Goal: Task Accomplishment & Management: Manage account settings

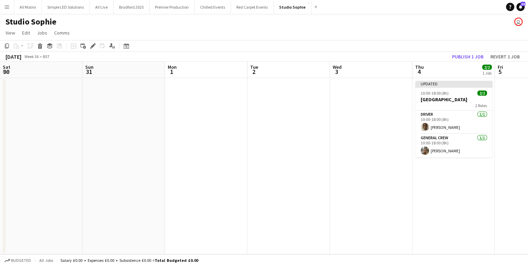
scroll to position [0, 237]
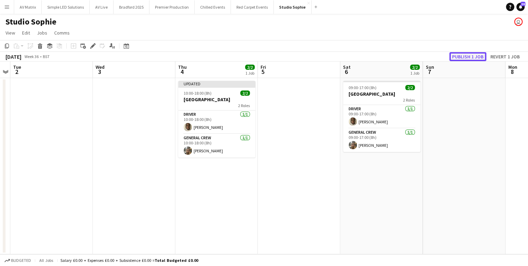
click at [463, 55] on button "Publish 1 job" at bounding box center [467, 56] width 37 height 9
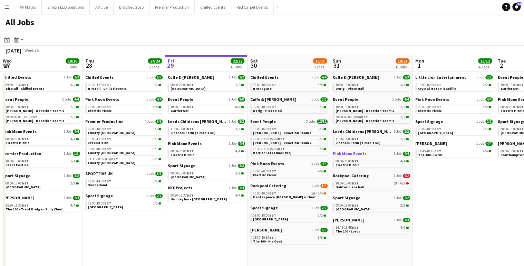
scroll to position [0, 262]
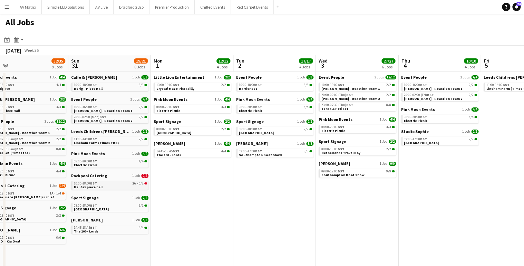
click at [116, 188] on link "10:00-18:00 BST 2A • 0/2 Halifax piece hall" at bounding box center [110, 185] width 73 height 8
click at [110, 89] on link "10:00-18:00 BST 3/3 Derig - Piece Hall" at bounding box center [110, 87] width 73 height 8
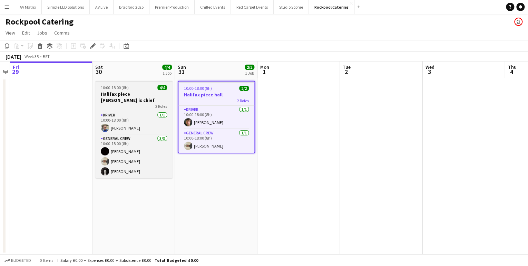
click at [123, 90] on app-job-card "10:00-18:00 (8h) 4/4 Halifax piece [PERSON_NAME] is chief 2 Roles Driver [DATE]…" at bounding box center [133, 129] width 77 height 97
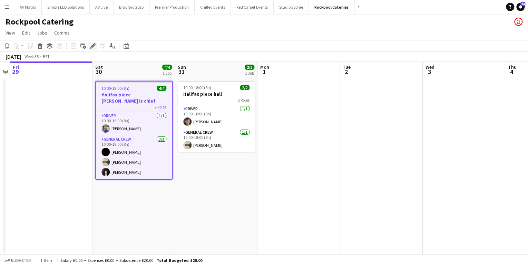
click at [89, 45] on div "Edit" at bounding box center [93, 46] width 8 height 8
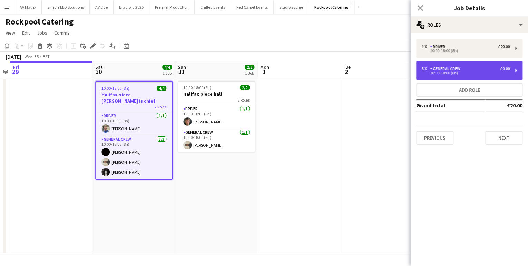
click at [449, 77] on div "3 x General Crew £0.00 10:00-18:00 (8h)" at bounding box center [469, 70] width 106 height 19
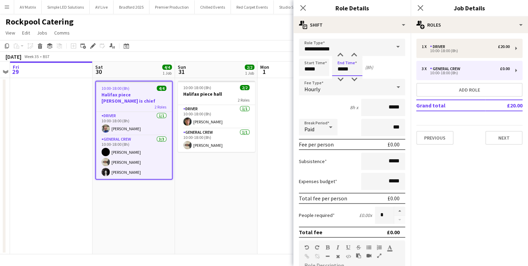
drag, startPoint x: 355, startPoint y: 69, endPoint x: 297, endPoint y: 69, distance: 57.3
click at [297, 69] on form "**********" at bounding box center [351, 253] width 117 height 429
type input "*****"
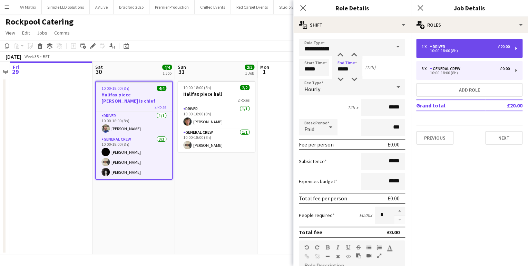
click at [473, 46] on div "1 x Driver £20.00" at bounding box center [466, 46] width 88 height 5
type input "******"
type input "*****"
type input "******"
type input "*"
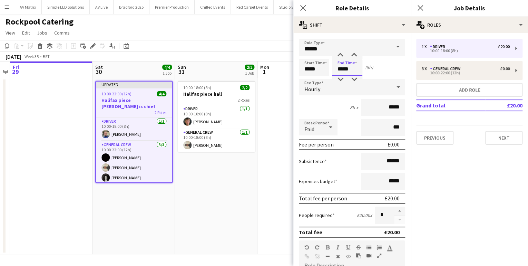
drag, startPoint x: 356, startPoint y: 67, endPoint x: 302, endPoint y: 71, distance: 53.6
click at [302, 71] on div "Start Time ***** End Time ***** (8h)" at bounding box center [352, 67] width 106 height 17
type input "*****"
click at [177, 93] on app-date-cell "10:00-18:00 (8h) 2/2 Halifax piece hall 2 Roles Driver 1/1 10:00-18:00 (8h) Har…" at bounding box center [216, 166] width 83 height 176
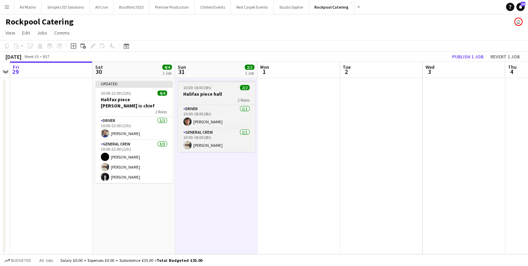
click at [200, 88] on span "10:00-18:00 (8h)" at bounding box center [197, 87] width 28 height 5
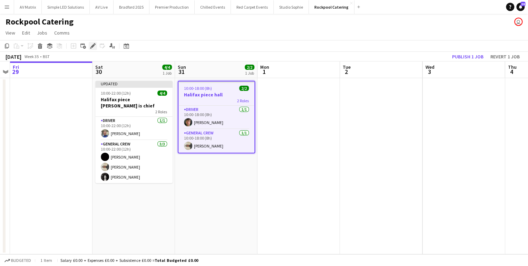
click at [94, 48] on icon "Edit" at bounding box center [93, 46] width 6 height 6
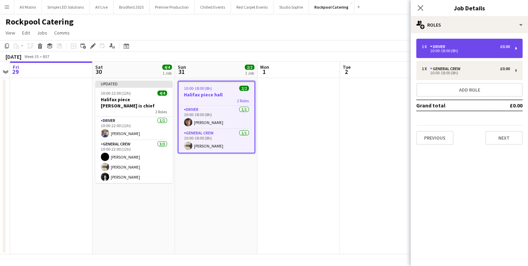
click at [449, 51] on div "10:00-18:00 (8h)" at bounding box center [466, 50] width 88 height 3
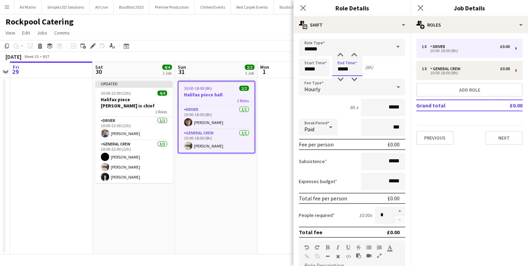
drag, startPoint x: 358, startPoint y: 69, endPoint x: 312, endPoint y: 71, distance: 45.6
click at [313, 71] on div "Start Time ***** End Time ***** (8h)" at bounding box center [352, 67] width 106 height 17
type input "*****"
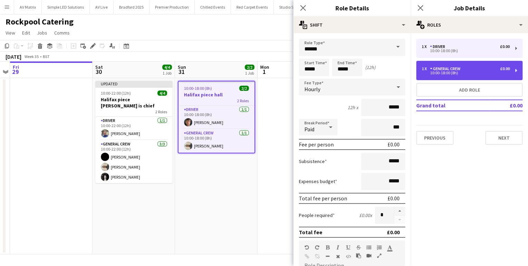
click at [431, 74] on div "10:00-18:00 (8h)" at bounding box center [466, 72] width 88 height 3
type input "**********"
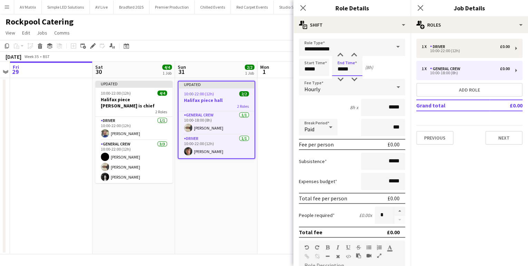
drag, startPoint x: 323, startPoint y: 70, endPoint x: 297, endPoint y: 70, distance: 26.2
click at [297, 70] on form "**********" at bounding box center [351, 253] width 117 height 429
type input "*****"
click at [302, 8] on icon at bounding box center [303, 7] width 7 height 7
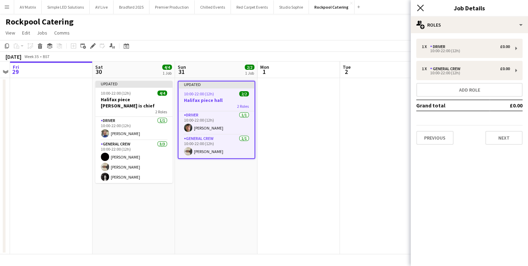
click at [421, 8] on icon at bounding box center [420, 7] width 7 height 7
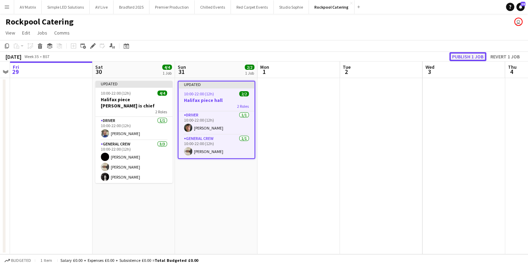
click at [478, 53] on button "Publish 1 job" at bounding box center [467, 56] width 37 height 9
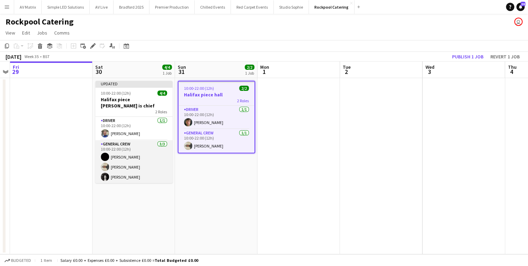
click at [136, 148] on app-card-role "General Crew 3/3 10:00-22:00 (12h) Joseph Bennett Stefano rowe Aaron Beck" at bounding box center [133, 161] width 77 height 43
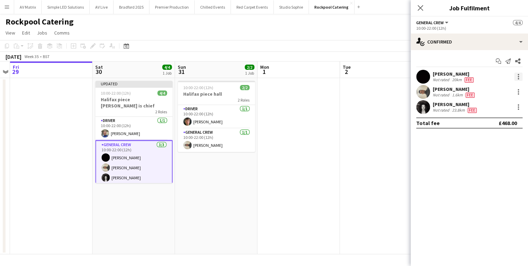
click at [518, 79] on div at bounding box center [518, 78] width 1 height 1
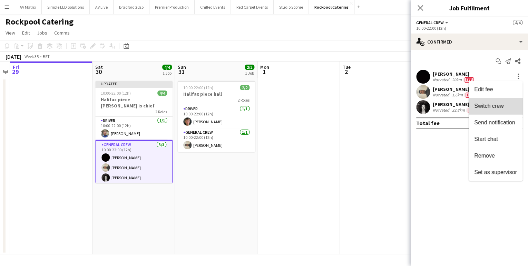
click at [501, 105] on span "Switch crew" at bounding box center [488, 106] width 29 height 6
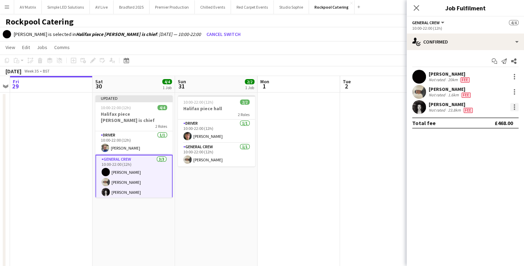
click at [511, 105] on div at bounding box center [514, 107] width 8 height 8
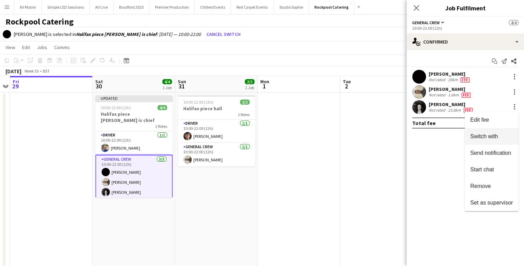
click at [507, 133] on button "Switch with" at bounding box center [492, 136] width 54 height 17
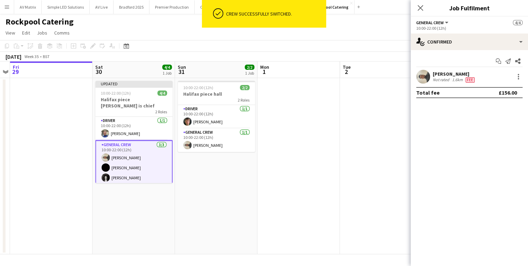
click at [121, 158] on app-card-role "General Crew 3/3 10:00-22:00 (12h) Stefano rowe Joseph Bennett Aaron Beck" at bounding box center [133, 162] width 77 height 45
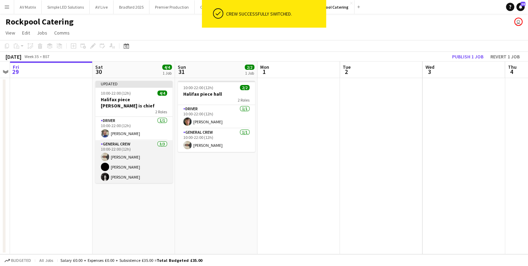
click at [135, 171] on app-card-role "General Crew 3/3 10:00-22:00 (12h) Stefano rowe Joseph Bennett Aaron Beck" at bounding box center [133, 161] width 77 height 43
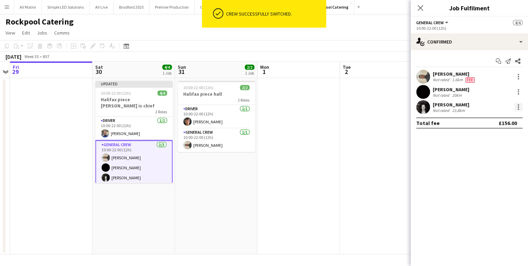
click at [517, 106] on div at bounding box center [518, 107] width 8 height 8
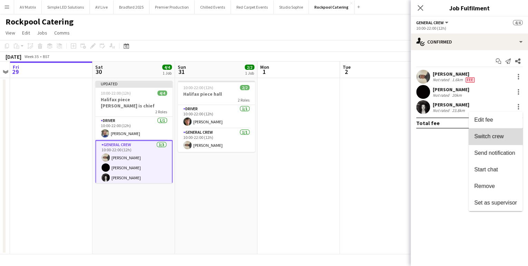
click at [507, 130] on button "Switch crew" at bounding box center [496, 136] width 54 height 17
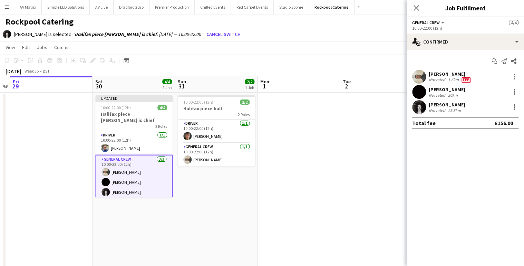
click at [510, 109] on div at bounding box center [514, 107] width 10 height 8
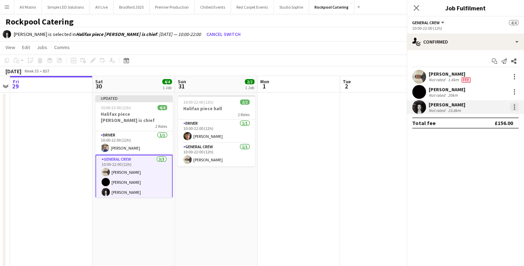
click at [517, 108] on div at bounding box center [514, 107] width 8 height 8
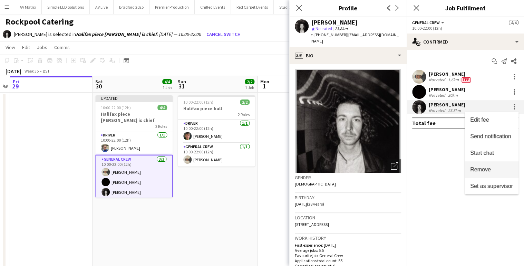
click at [497, 169] on span "Remove" at bounding box center [491, 169] width 43 height 6
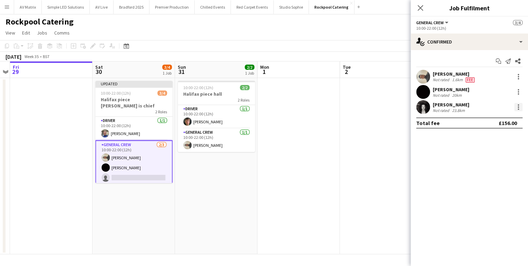
click at [521, 108] on div at bounding box center [518, 107] width 8 height 8
click at [329, 130] on div at bounding box center [264, 133] width 528 height 266
click at [206, 120] on app-card-role "Driver 1/1 10:00-22:00 (12h) Harry Walkden" at bounding box center [216, 116] width 77 height 23
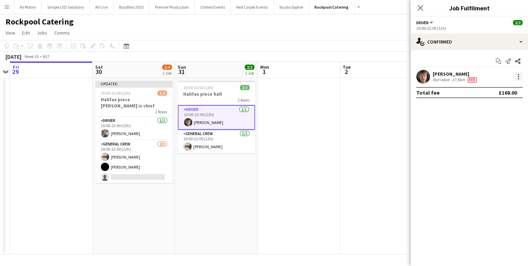
click at [518, 75] on div at bounding box center [518, 74] width 1 height 1
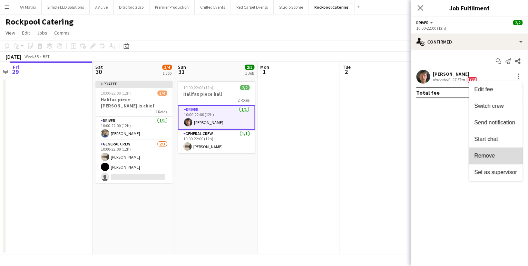
click at [490, 153] on span "Remove" at bounding box center [484, 156] width 21 height 6
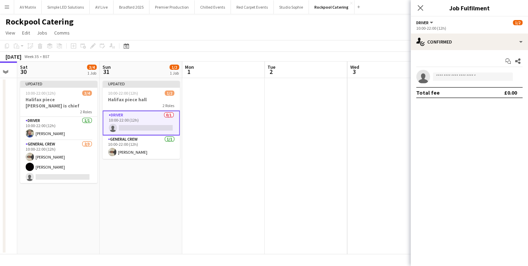
scroll to position [0, 242]
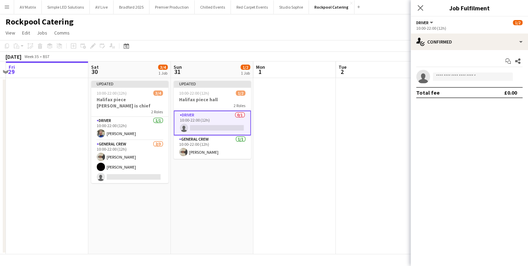
drag, startPoint x: 318, startPoint y: 157, endPoint x: 293, endPoint y: 157, distance: 24.9
click at [293, 157] on app-calendar-viewport "Tue 26 Wed 27 Thu 28 Fri 29 Sat 30 3/4 1 Job Sun 31 1/2 1 Job Mon 1 Tue 2 Wed 3…" at bounding box center [264, 157] width 528 height 193
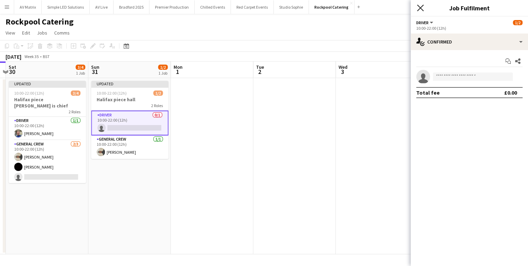
click at [417, 8] on icon "Close pop-in" at bounding box center [420, 7] width 7 height 7
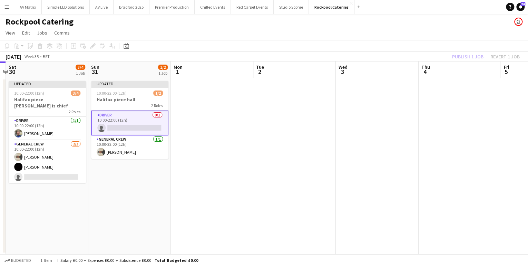
click at [469, 56] on div "Publish 1 job Revert 1 job" at bounding box center [486, 56] width 84 height 9
click at [469, 56] on button "Publish 1 job" at bounding box center [467, 56] width 37 height 9
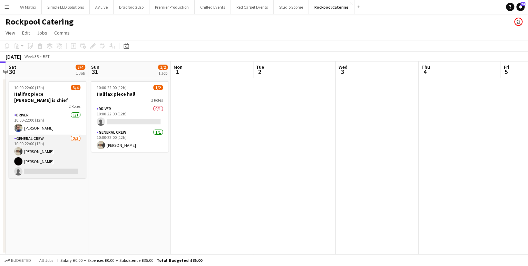
click at [53, 166] on app-card-role "General Crew 2/3 10:00-22:00 (12h) Stefano rowe Joseph Bennett single-neutral-a…" at bounding box center [47, 156] width 77 height 43
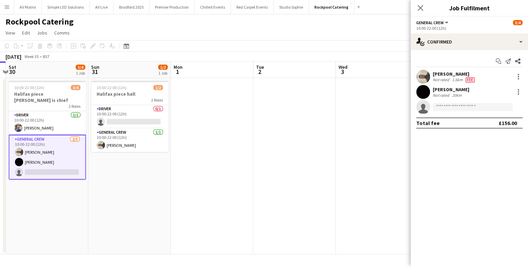
click at [61, 163] on app-card-role "General Crew 2/3 10:00-22:00 (12h) Stefano rowe Joseph Bennett single-neutral-a…" at bounding box center [47, 157] width 77 height 45
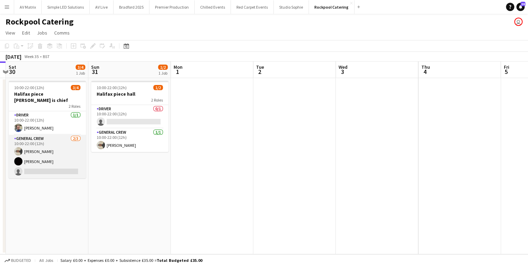
click at [61, 163] on app-card-role "General Crew 2/3 10:00-22:00 (12h) Stefano rowe Joseph Bennett single-neutral-a…" at bounding box center [47, 156] width 77 height 43
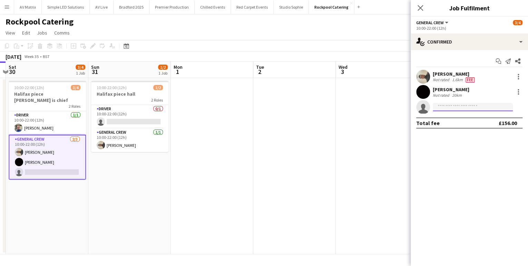
click at [470, 107] on input at bounding box center [473, 107] width 80 height 8
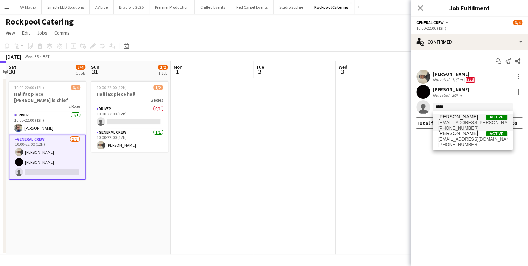
type input "*****"
click at [466, 115] on span "[PERSON_NAME]" at bounding box center [458, 117] width 40 height 6
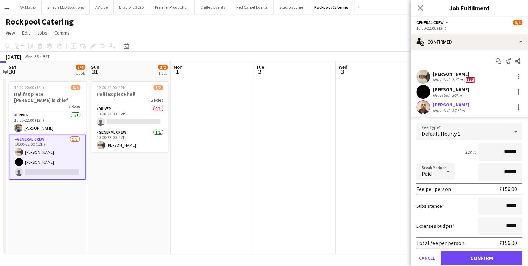
drag, startPoint x: 491, startPoint y: 156, endPoint x: 527, endPoint y: 153, distance: 36.7
click at [528, 153] on html "Menu Boards Boards Boards All jobs Status Workforce Workforce My Workforce Recr…" at bounding box center [264, 133] width 528 height 266
type input "***"
click at [489, 261] on button "Confirm" at bounding box center [482, 258] width 82 height 14
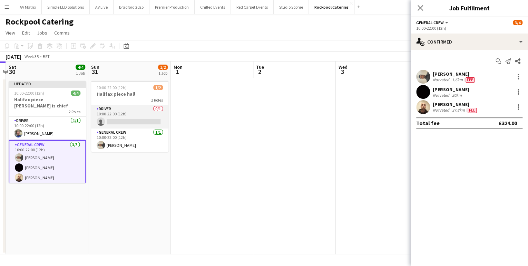
click at [138, 117] on app-card-role "Driver 0/1 10:00-22:00 (12h) single-neutral-actions" at bounding box center [129, 116] width 77 height 23
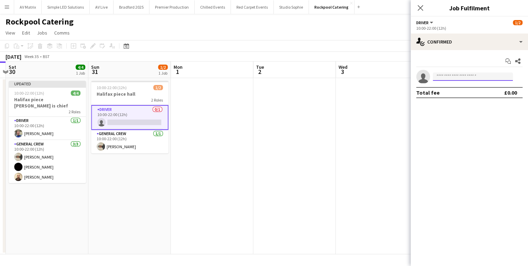
click at [483, 76] on input at bounding box center [473, 76] width 80 height 8
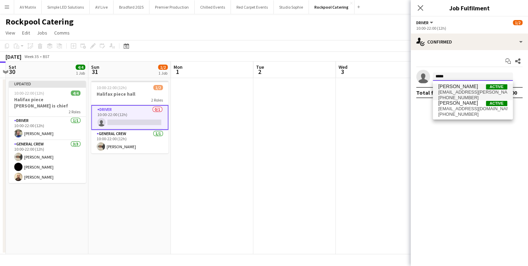
type input "*****"
click at [467, 93] on span "mr.jason.mawer@gmail.com" at bounding box center [472, 92] width 69 height 6
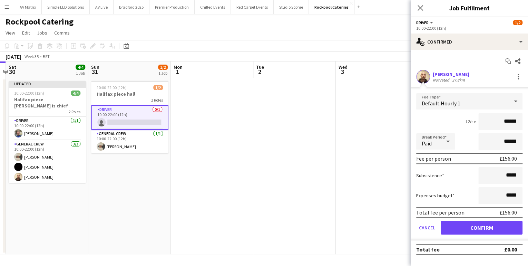
drag, startPoint x: 484, startPoint y: 122, endPoint x: 529, endPoint y: 125, distance: 45.0
click at [528, 125] on html "Menu Boards Boards Boards All jobs Status Workforce Workforce My Workforce Recr…" at bounding box center [264, 133] width 528 height 266
type input "***"
click at [485, 223] on button "Confirm" at bounding box center [482, 228] width 82 height 14
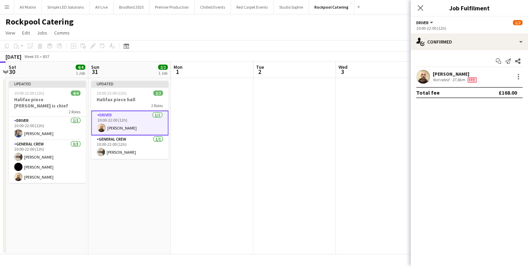
click at [416, 7] on div "Close pop-in" at bounding box center [420, 8] width 19 height 16
click at [417, 8] on app-icon "Close pop-in" at bounding box center [421, 8] width 10 height 10
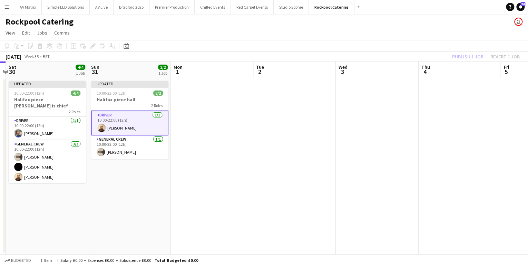
click at [467, 56] on div "Publish 1 job Revert 1 job" at bounding box center [486, 56] width 84 height 9
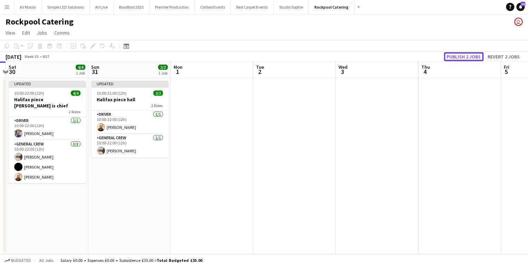
click at [467, 56] on button "Publish 2 jobs" at bounding box center [464, 56] width 40 height 9
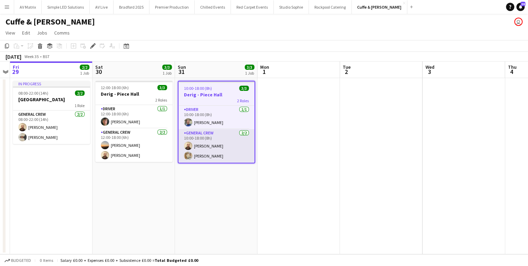
click at [213, 145] on app-card-role "General Crew [DATE] 10:00-18:00 (8h) [PERSON_NAME] [PERSON_NAME]" at bounding box center [216, 145] width 76 height 33
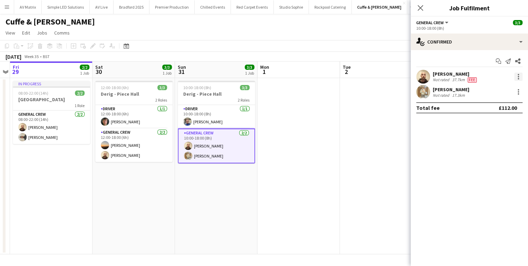
click at [519, 75] on div at bounding box center [518, 74] width 1 height 1
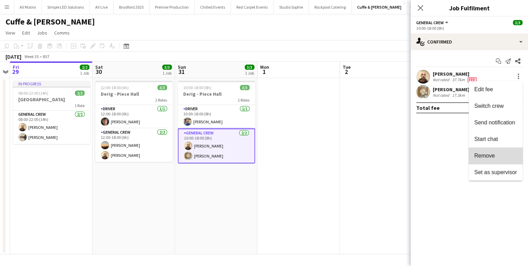
click at [495, 163] on button "Remove" at bounding box center [496, 155] width 54 height 17
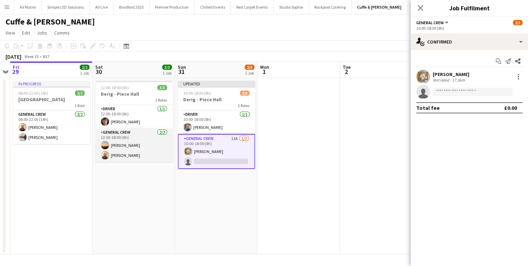
click at [128, 153] on app-card-role "General Crew [DATE] 12:00-18:00 (6h) [PERSON_NAME] [PERSON_NAME]" at bounding box center [133, 144] width 77 height 33
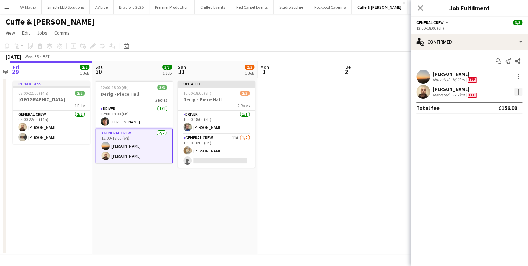
click at [518, 94] on div at bounding box center [518, 93] width 1 height 1
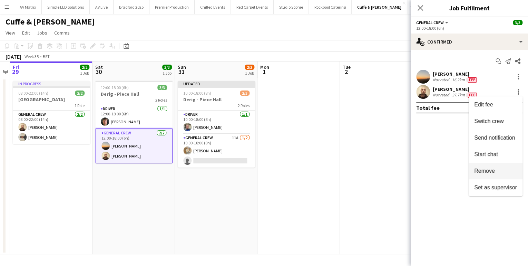
click at [498, 171] on span "Remove" at bounding box center [495, 171] width 43 height 6
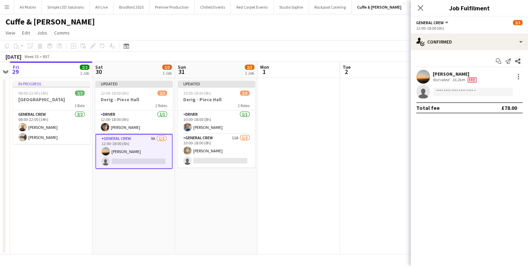
click at [116, 156] on app-card-role "General Crew 9A [DATE] 12:00-18:00 (6h) [PERSON_NAME] single-neutral-actions" at bounding box center [133, 151] width 77 height 35
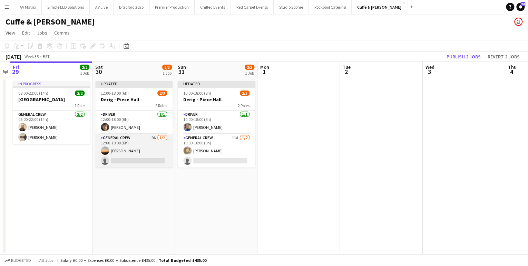
click at [130, 162] on app-card-role "General Crew 9A [DATE] 12:00-18:00 (6h) [PERSON_NAME] single-neutral-actions" at bounding box center [133, 150] width 77 height 33
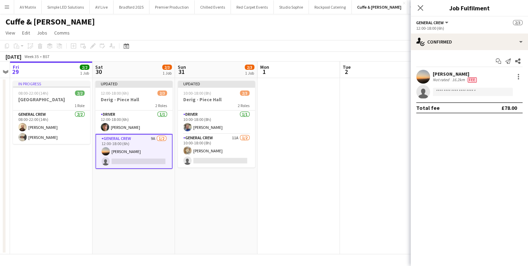
click at [133, 166] on app-card-role "General Crew 9A [DATE] 12:00-18:00 (6h) [PERSON_NAME] single-neutral-actions" at bounding box center [133, 151] width 77 height 35
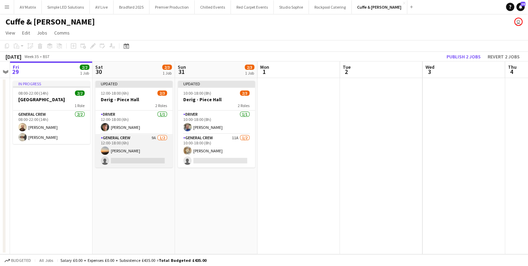
click at [163, 152] on app-card-role "General Crew 9A [DATE] 12:00-18:00 (6h) [PERSON_NAME] single-neutral-actions" at bounding box center [133, 150] width 77 height 33
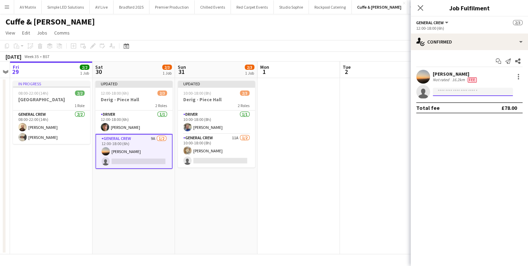
click at [492, 93] on input at bounding box center [473, 92] width 80 height 8
type input "***"
click at [481, 109] on span "[EMAIL_ADDRESS][DOMAIN_NAME]" at bounding box center [472, 108] width 69 height 6
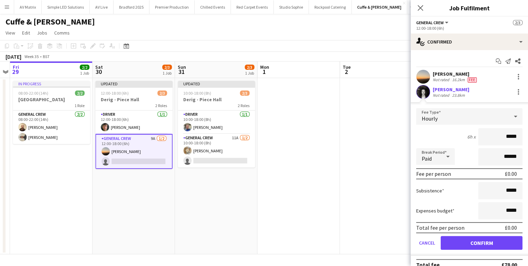
drag, startPoint x: 495, startPoint y: 135, endPoint x: 536, endPoint y: 137, distance: 41.5
click at [528, 137] on html "Menu Boards Boards Boards All jobs Status Workforce Workforce My Workforce Recr…" at bounding box center [264, 133] width 528 height 266
type input "***"
drag, startPoint x: 500, startPoint y: 240, endPoint x: 490, endPoint y: 240, distance: 9.3
click at [500, 240] on button "Confirm" at bounding box center [482, 243] width 82 height 14
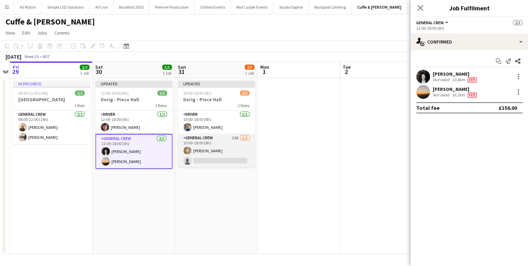
click at [235, 162] on app-card-role "General Crew 11A [DATE] 10:00-18:00 (8h) [PERSON_NAME] single-neutral-actions" at bounding box center [216, 150] width 77 height 33
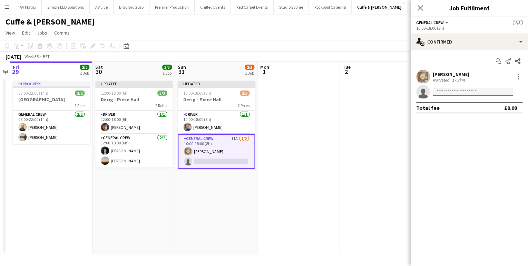
click at [452, 92] on input at bounding box center [473, 92] width 80 height 8
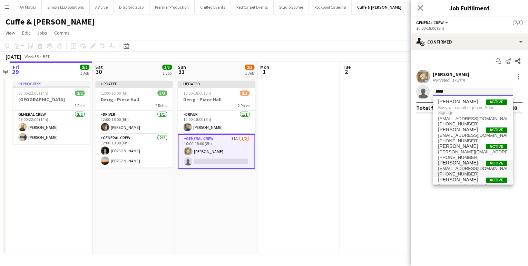
type input "*****"
click at [471, 163] on span "[PERSON_NAME] Active" at bounding box center [472, 163] width 69 height 6
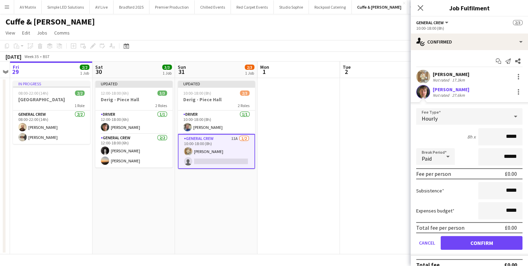
drag, startPoint x: 484, startPoint y: 138, endPoint x: 532, endPoint y: 137, distance: 47.3
click at [528, 137] on html "Menu Boards Boards Boards All jobs Status Workforce Workforce My Workforce Recr…" at bounding box center [264, 133] width 528 height 266
type input "***"
click at [480, 240] on button "Confirm" at bounding box center [482, 243] width 82 height 14
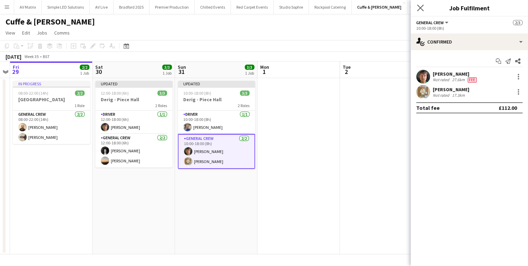
click at [423, 7] on icon "Close pop-in" at bounding box center [420, 7] width 7 height 7
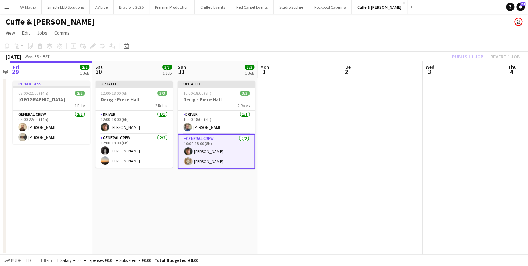
click at [395, 162] on app-date-cell at bounding box center [381, 166] width 83 height 176
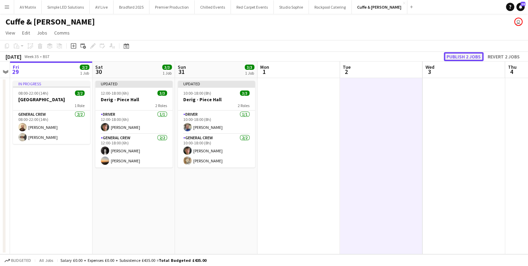
click at [459, 54] on button "Publish 2 jobs" at bounding box center [464, 56] width 40 height 9
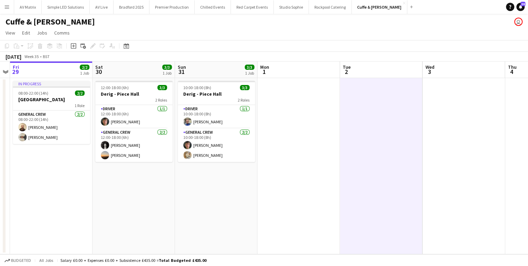
click at [129, 72] on app-board-header-date "Sat 30 3/3 1 Job" at bounding box center [134, 69] width 83 height 17
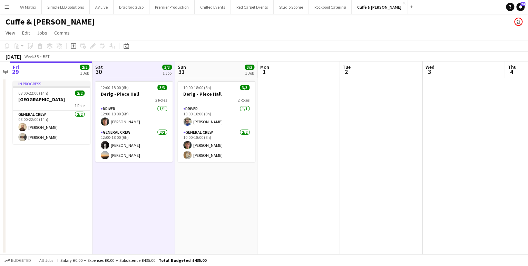
click at [209, 182] on app-date-cell "10:00-18:00 (8h) 3/3 Derig - Piece Hall 2 Roles Driver [DATE] 10:00-18:00 (8h) …" at bounding box center [216, 166] width 83 height 176
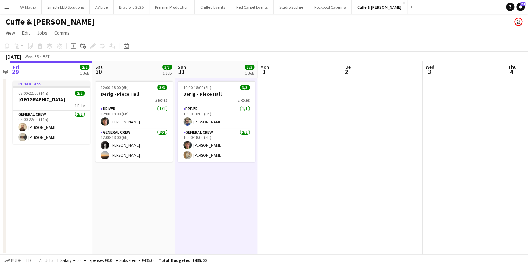
click at [291, 152] on app-date-cell at bounding box center [299, 166] width 83 height 176
